Goal: Information Seeking & Learning: Learn about a topic

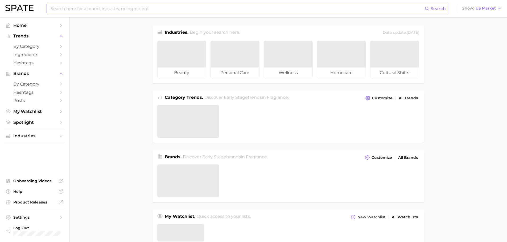
click at [144, 9] on input at bounding box center [237, 8] width 375 height 9
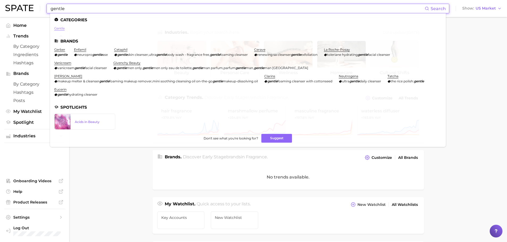
type input "gentle"
click at [60, 29] on link "gentle" at bounding box center [59, 28] width 10 height 4
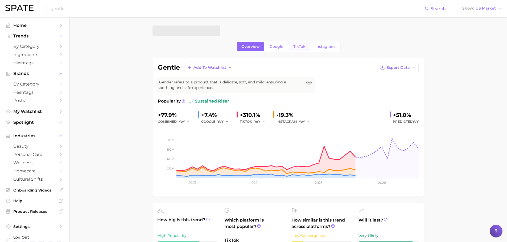
click at [296, 48] on span "TikTok" at bounding box center [299, 46] width 12 height 5
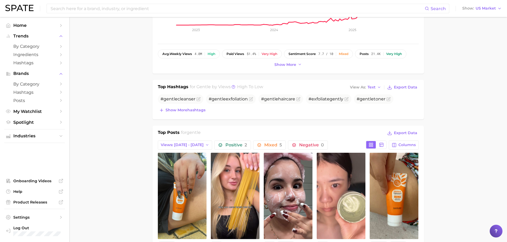
scroll to position [186, 0]
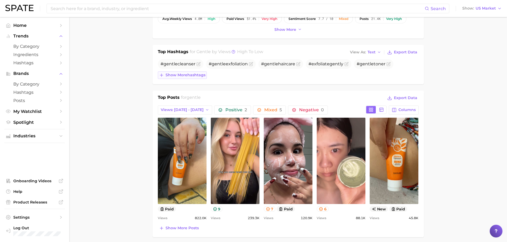
click at [202, 76] on span "Show more hashtags" at bounding box center [185, 75] width 40 height 5
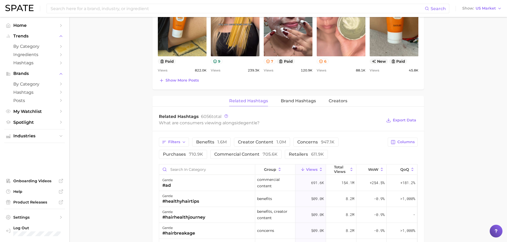
scroll to position [372, 0]
